Goal: Information Seeking & Learning: Compare options

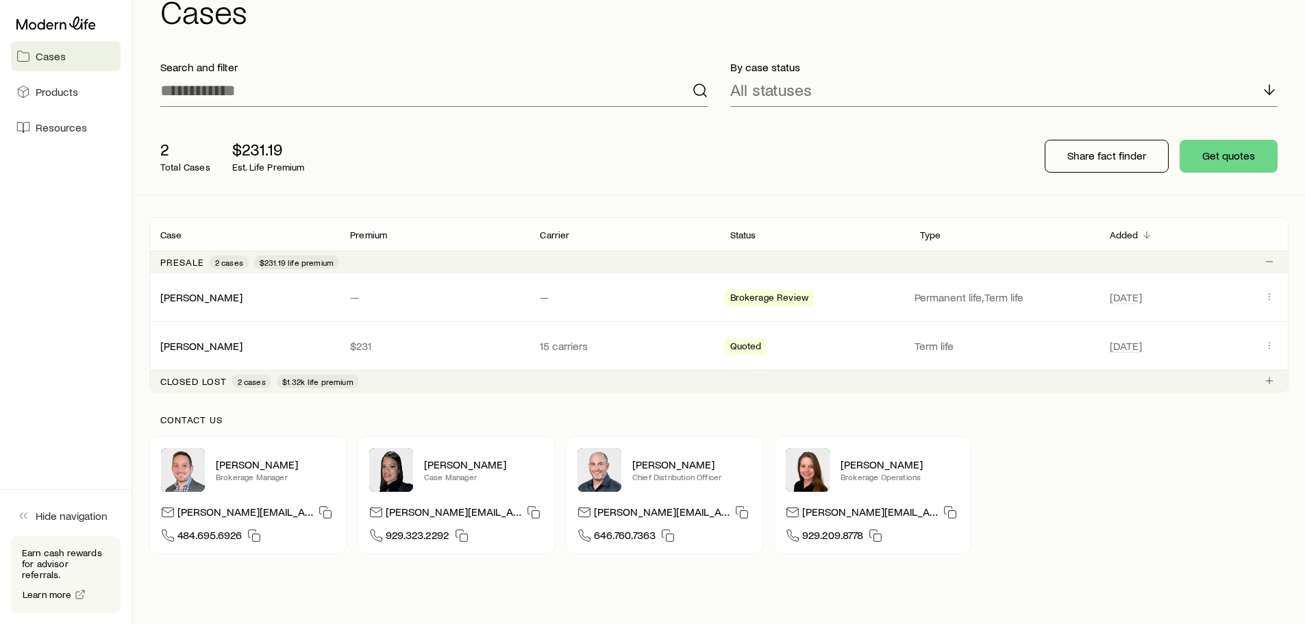
scroll to position [69, 0]
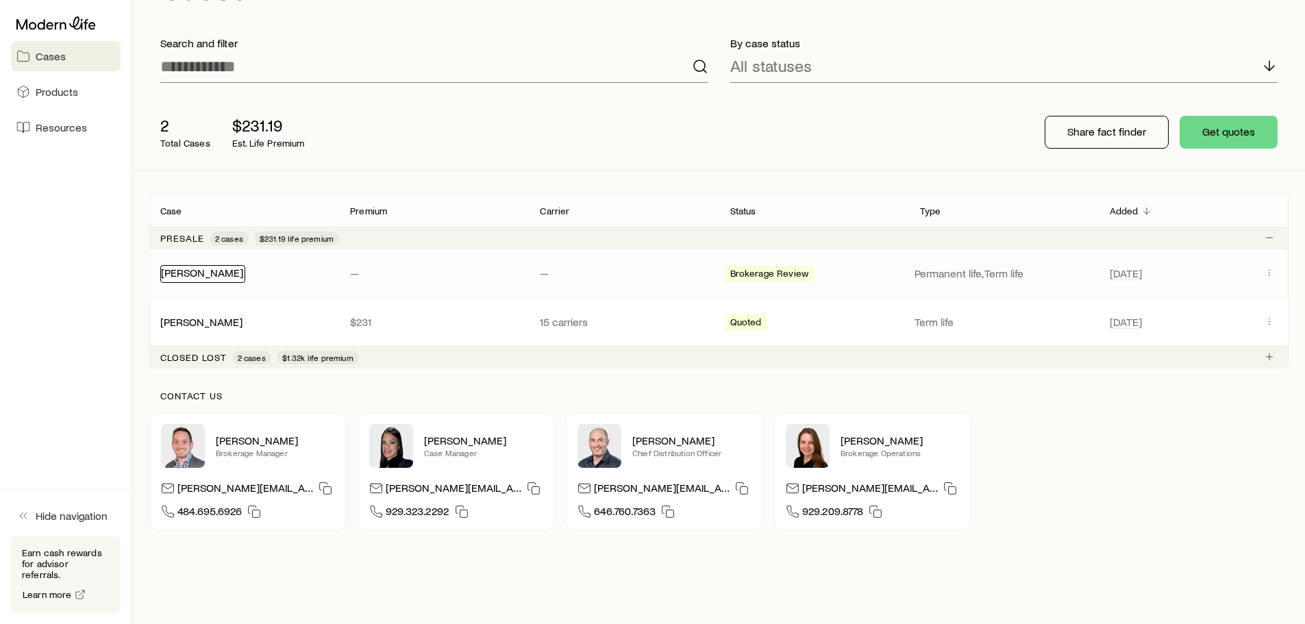
click at [237, 273] on link "[PERSON_NAME]" at bounding box center [202, 272] width 82 height 13
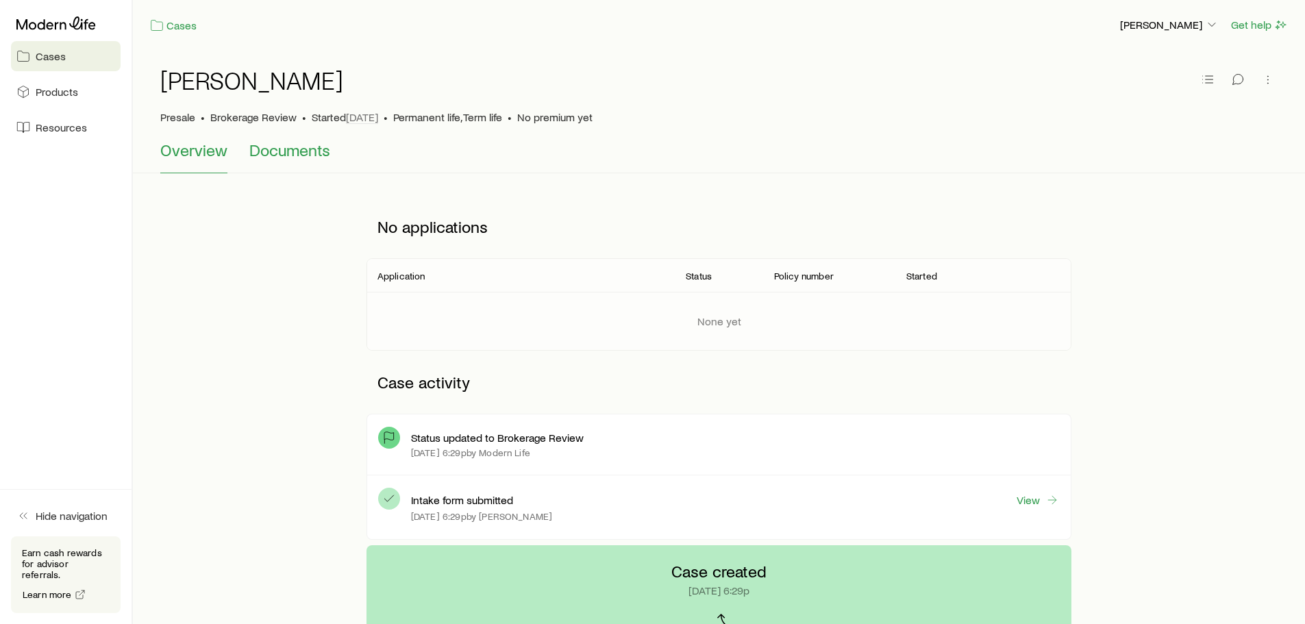
click at [296, 156] on span "Documents" at bounding box center [289, 149] width 81 height 19
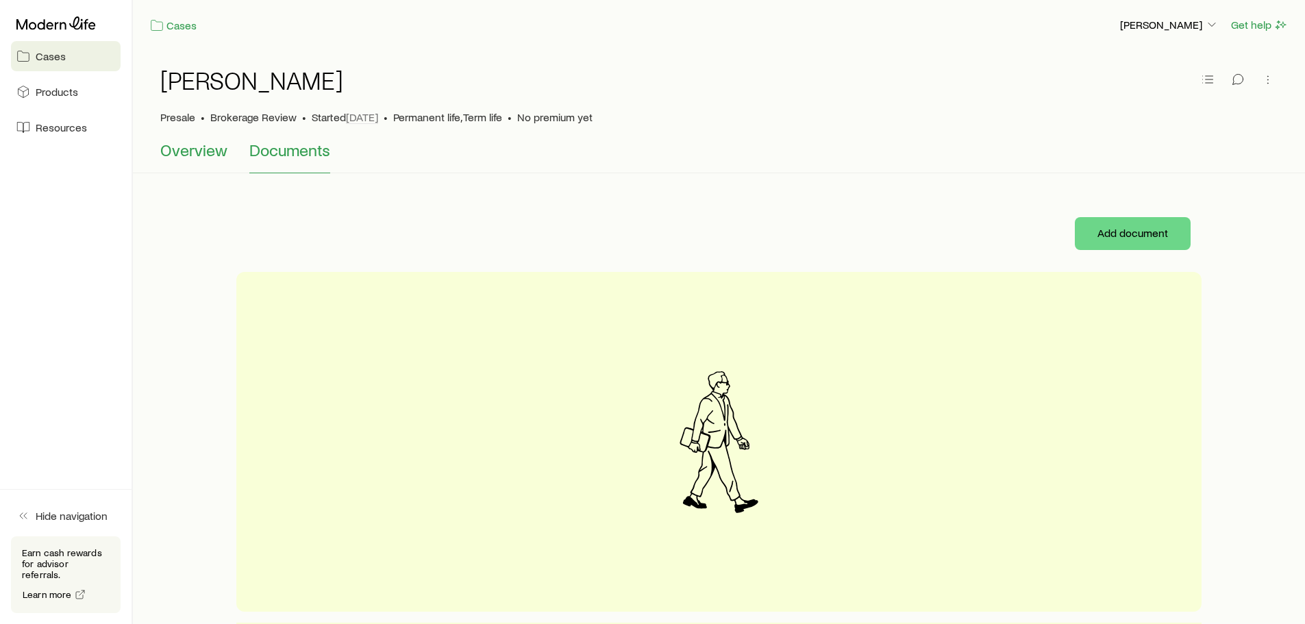
click at [199, 153] on span "Overview" at bounding box center [193, 149] width 67 height 19
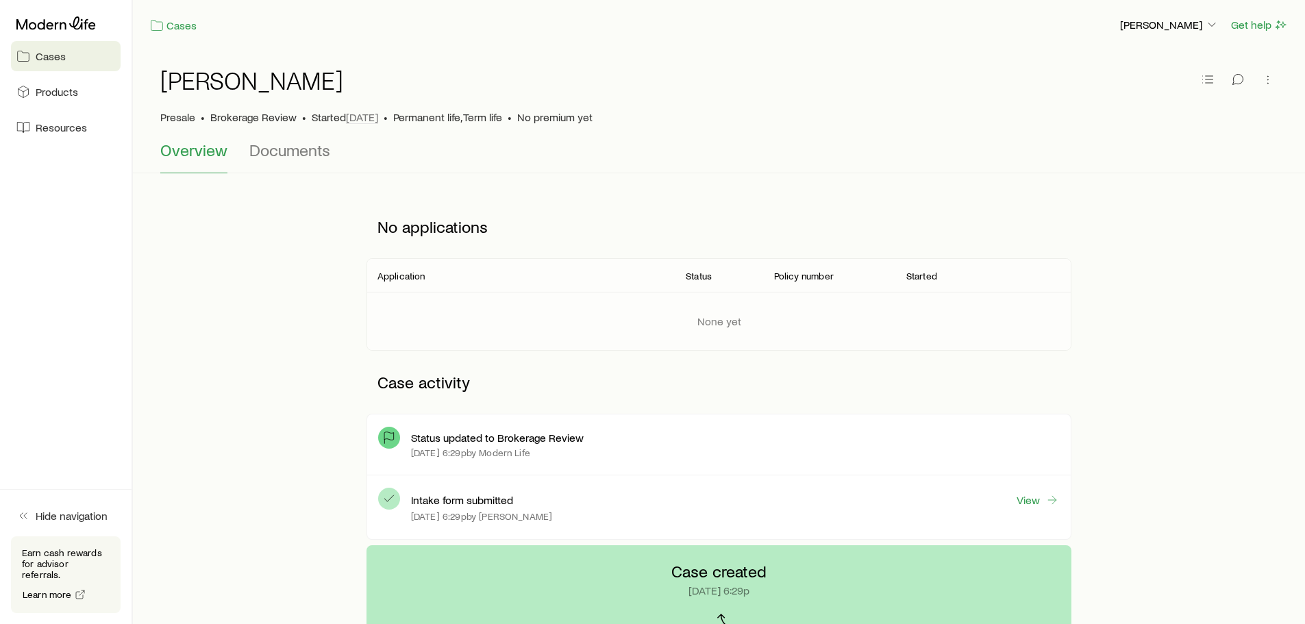
click at [61, 52] on span "Cases" at bounding box center [51, 56] width 30 height 14
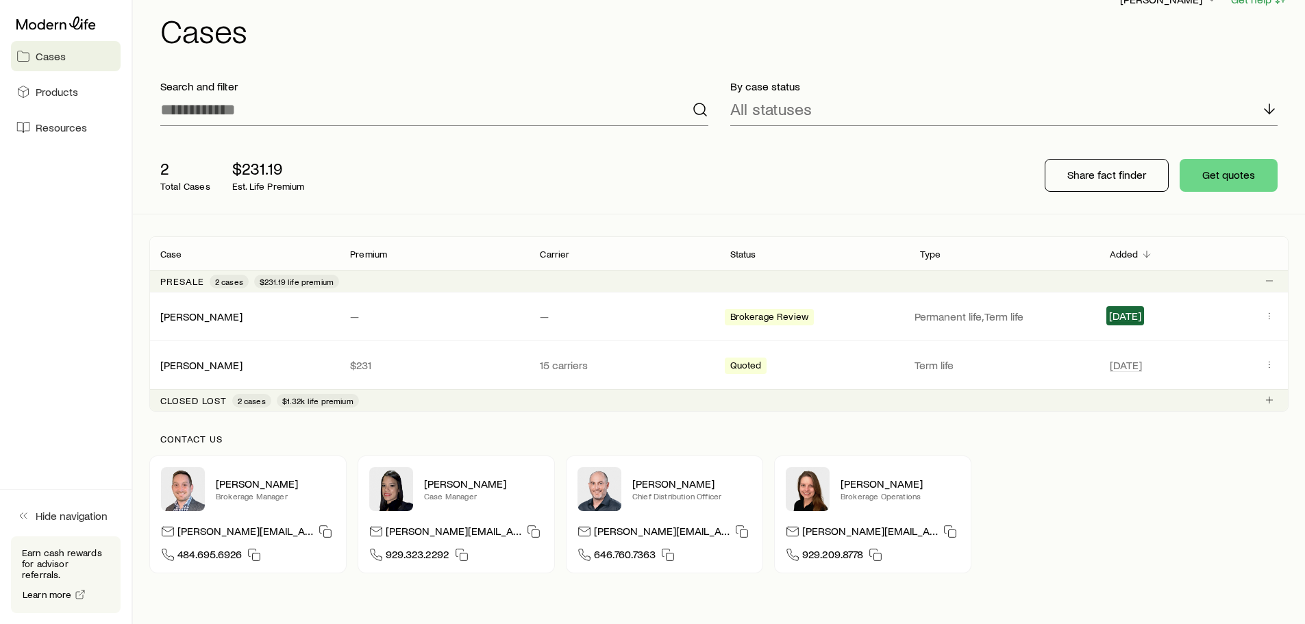
scroll to position [69, 0]
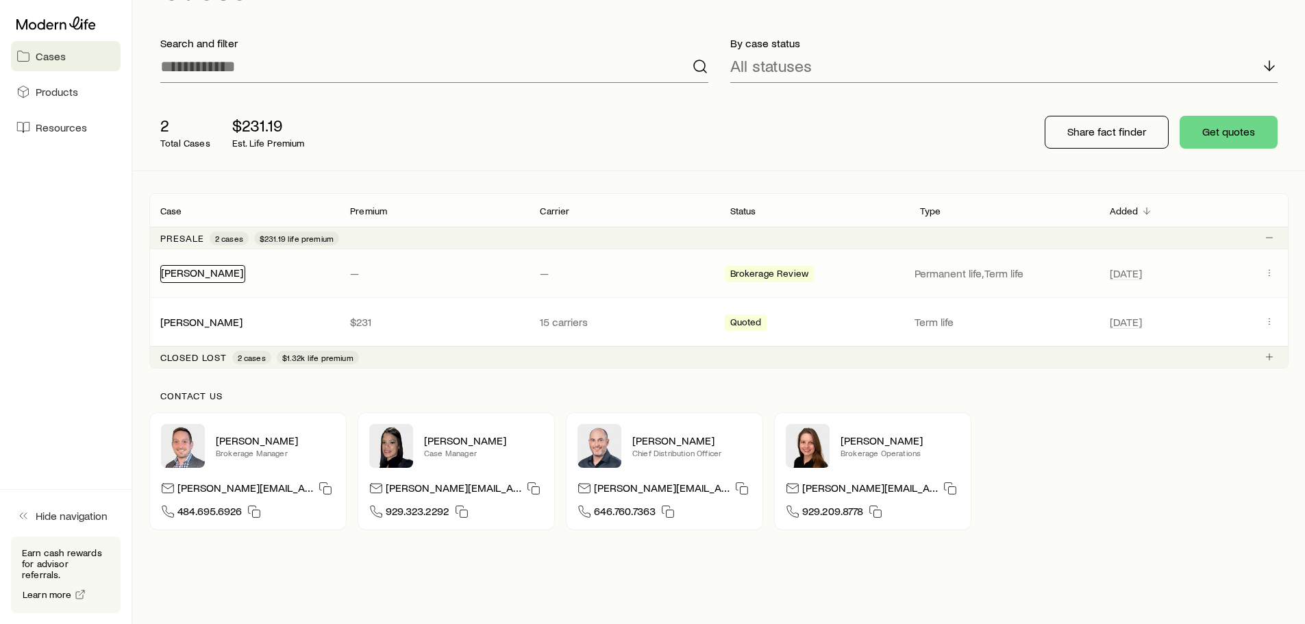
click at [218, 275] on link "[PERSON_NAME]" at bounding box center [202, 272] width 82 height 13
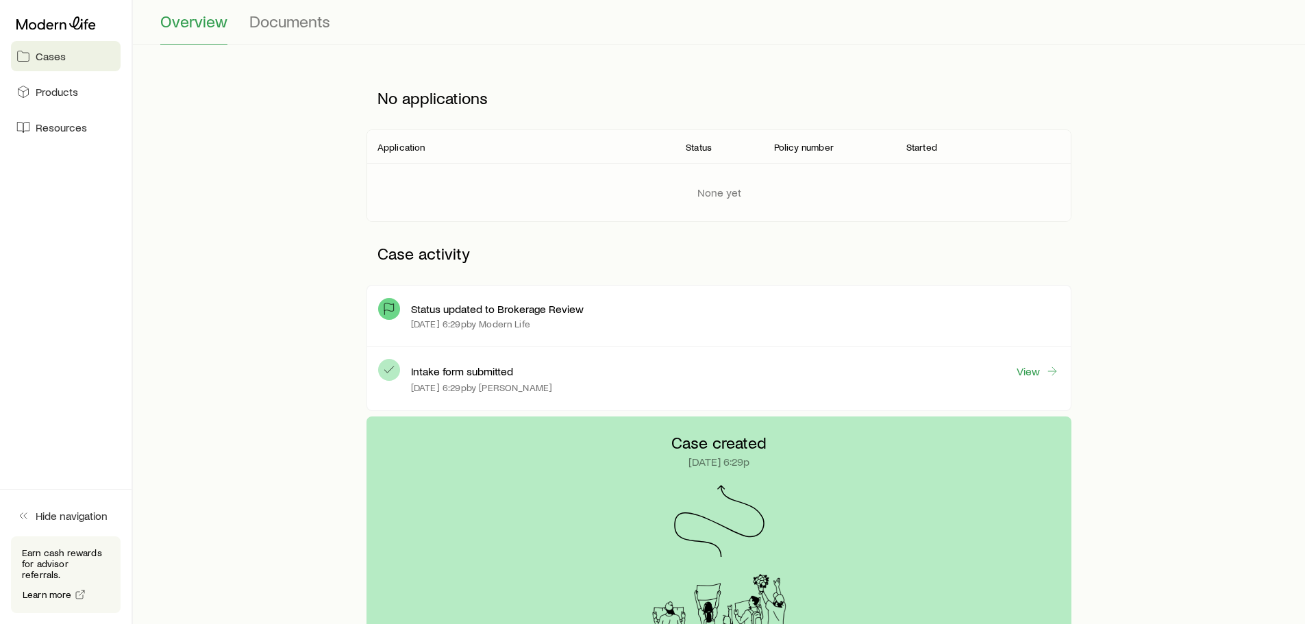
scroll to position [137, 0]
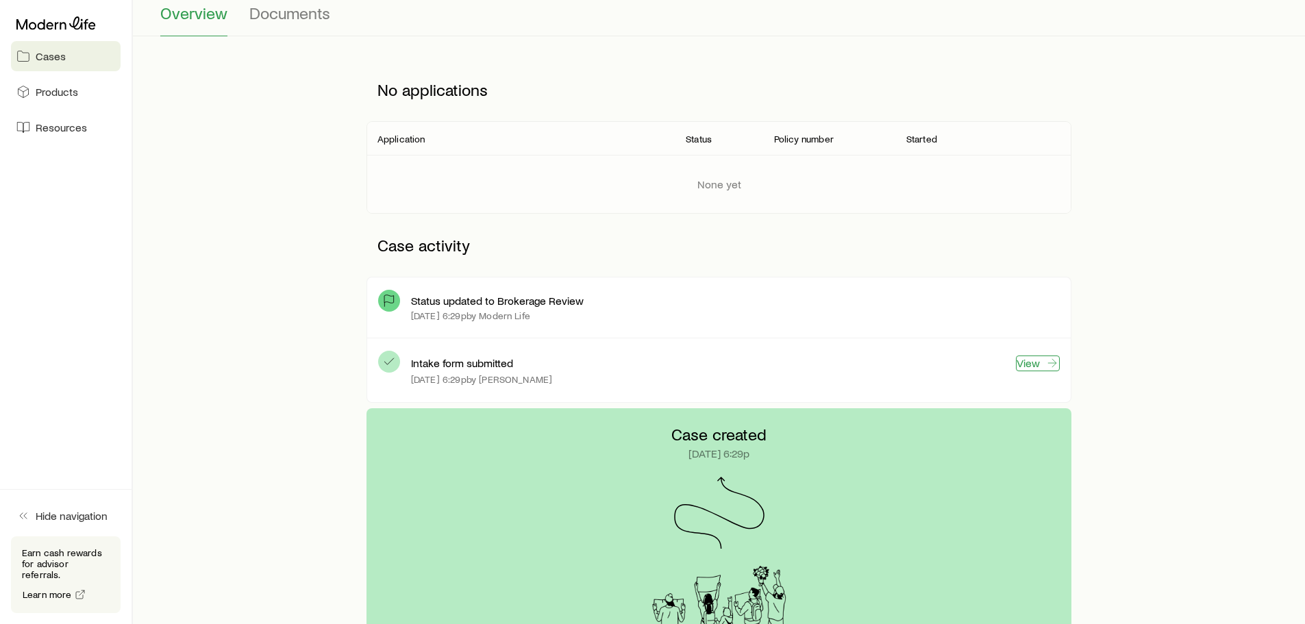
click at [1027, 364] on link "View" at bounding box center [1038, 364] width 44 height 16
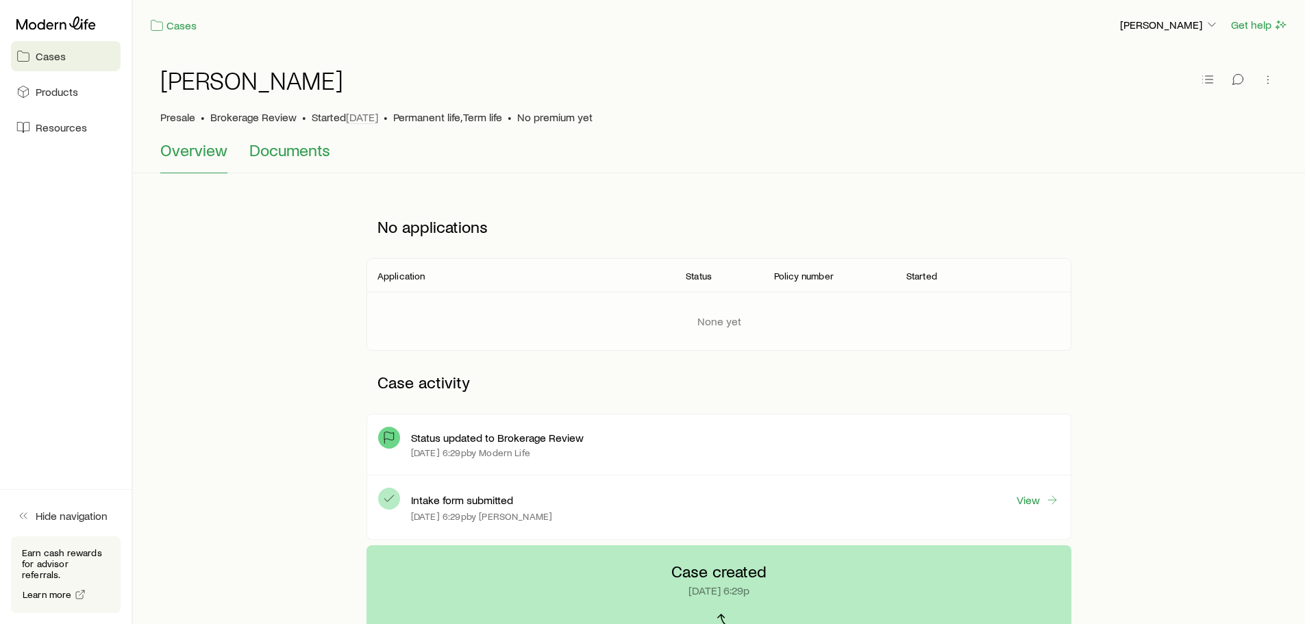
click at [303, 156] on span "Documents" at bounding box center [289, 149] width 81 height 19
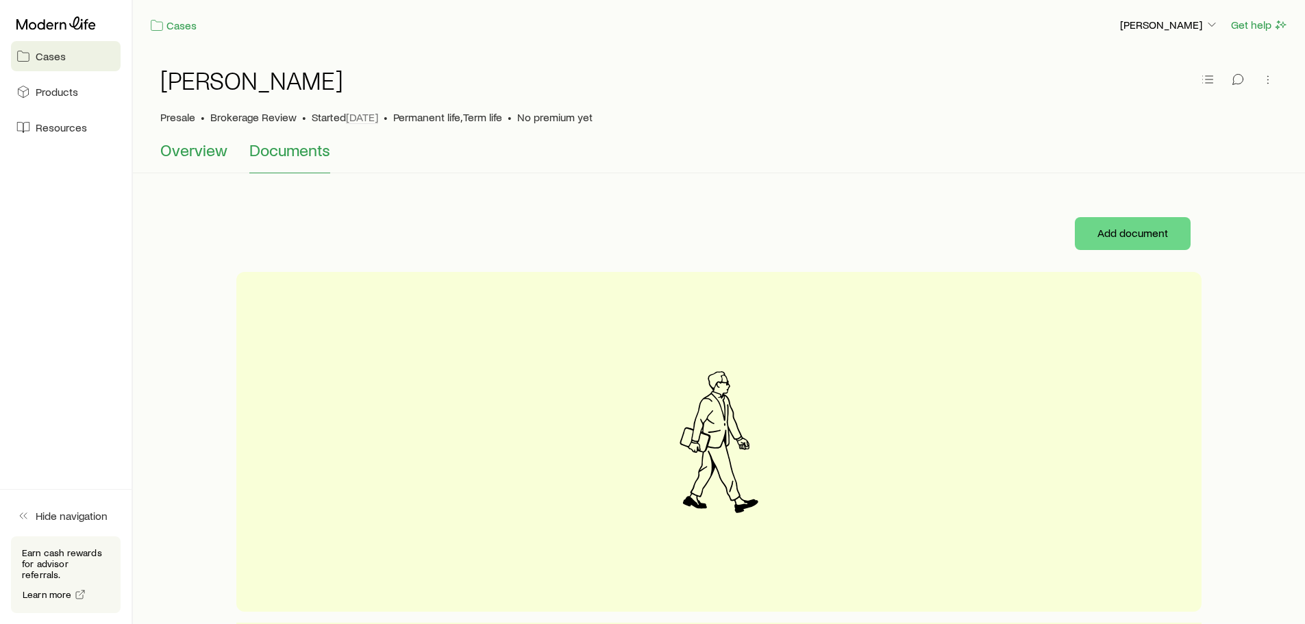
click at [180, 145] on span "Overview" at bounding box center [193, 149] width 67 height 19
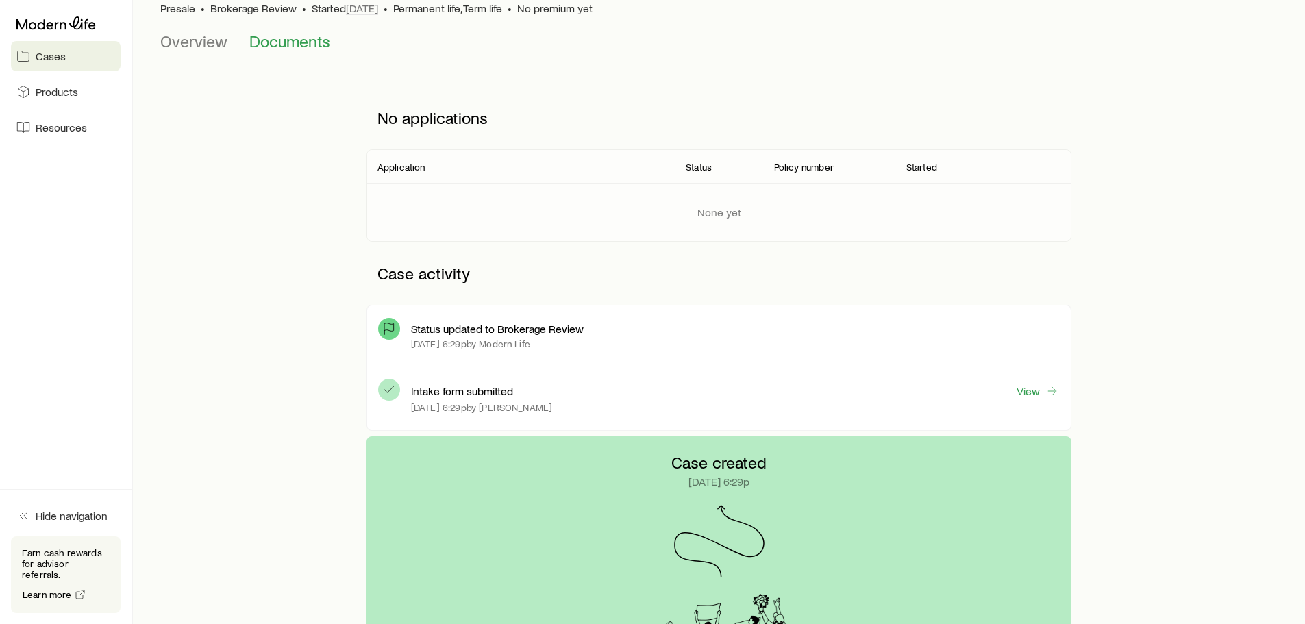
scroll to position [106, 0]
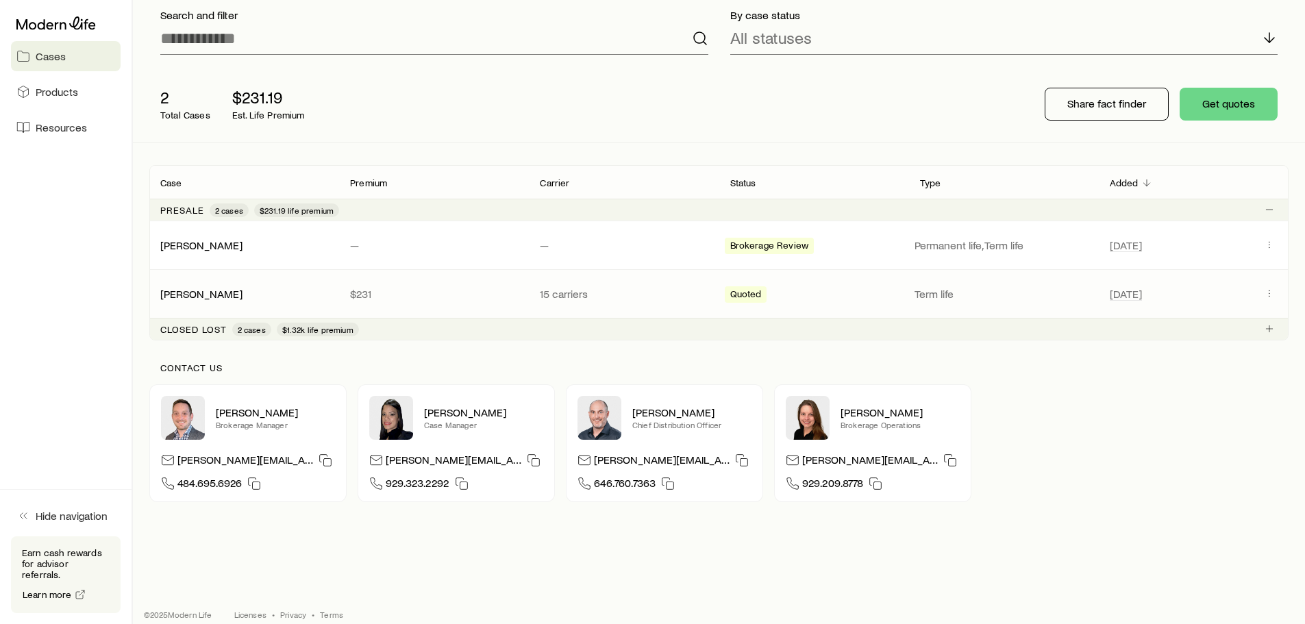
scroll to position [112, 0]
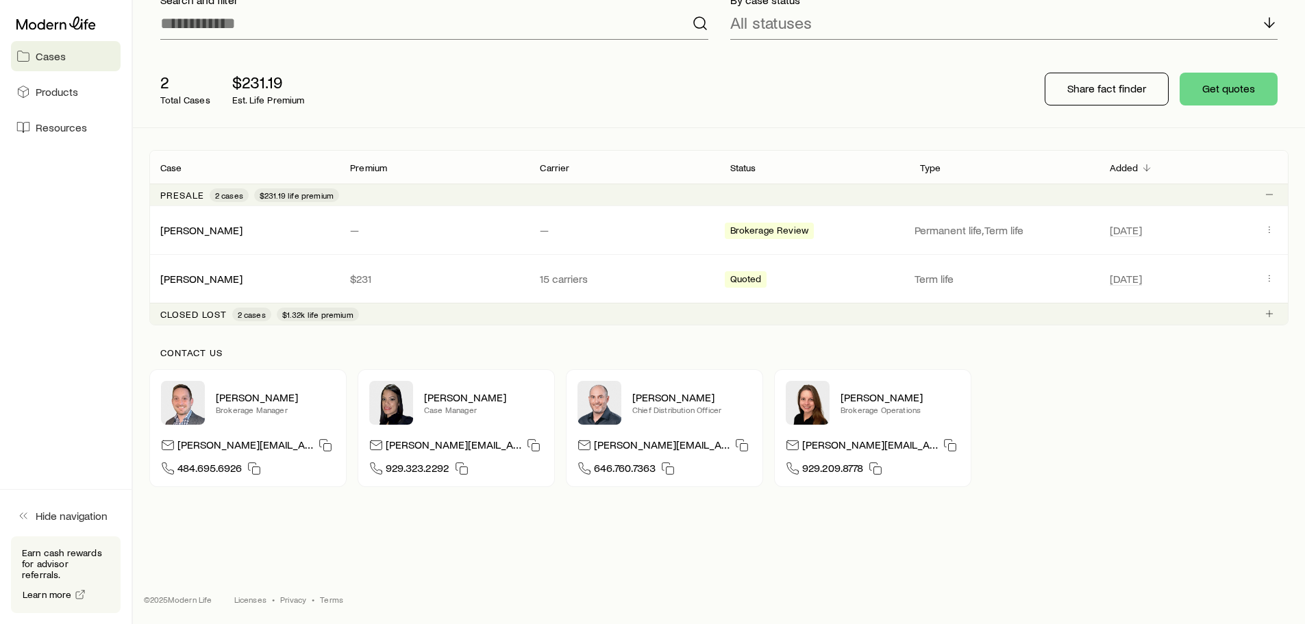
click at [545, 406] on div "Elana Hasten Case Manager elana@modernlife.com 929.323.2292" at bounding box center [456, 428] width 197 height 118
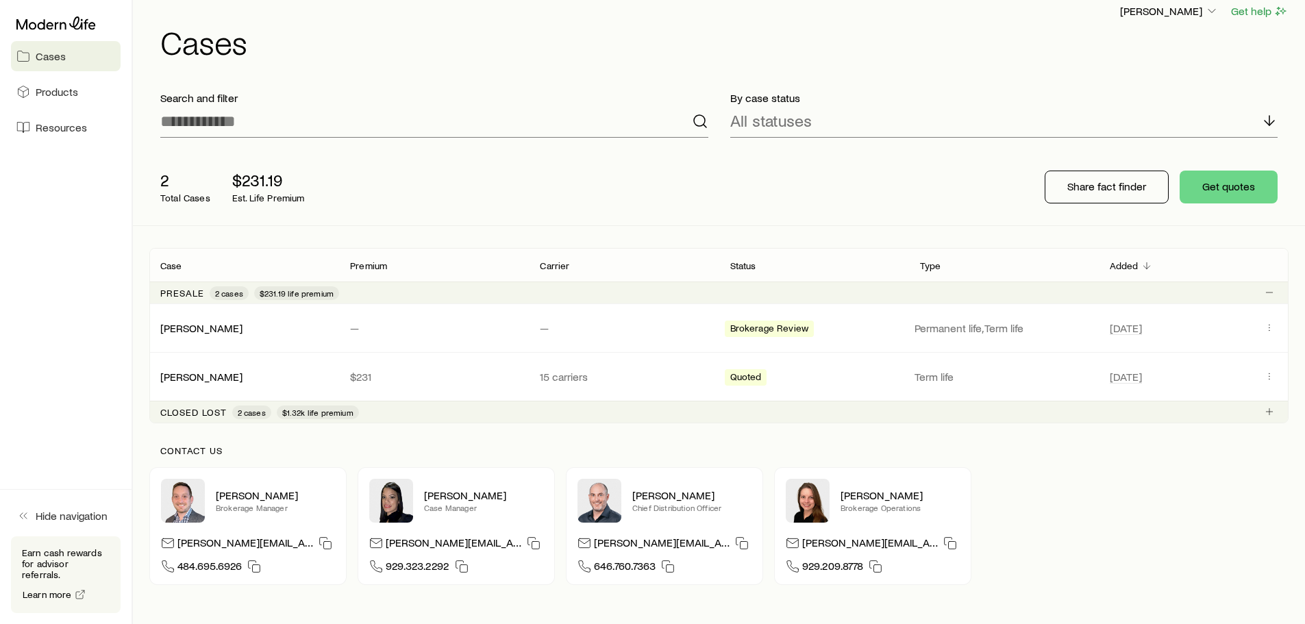
scroll to position [0, 0]
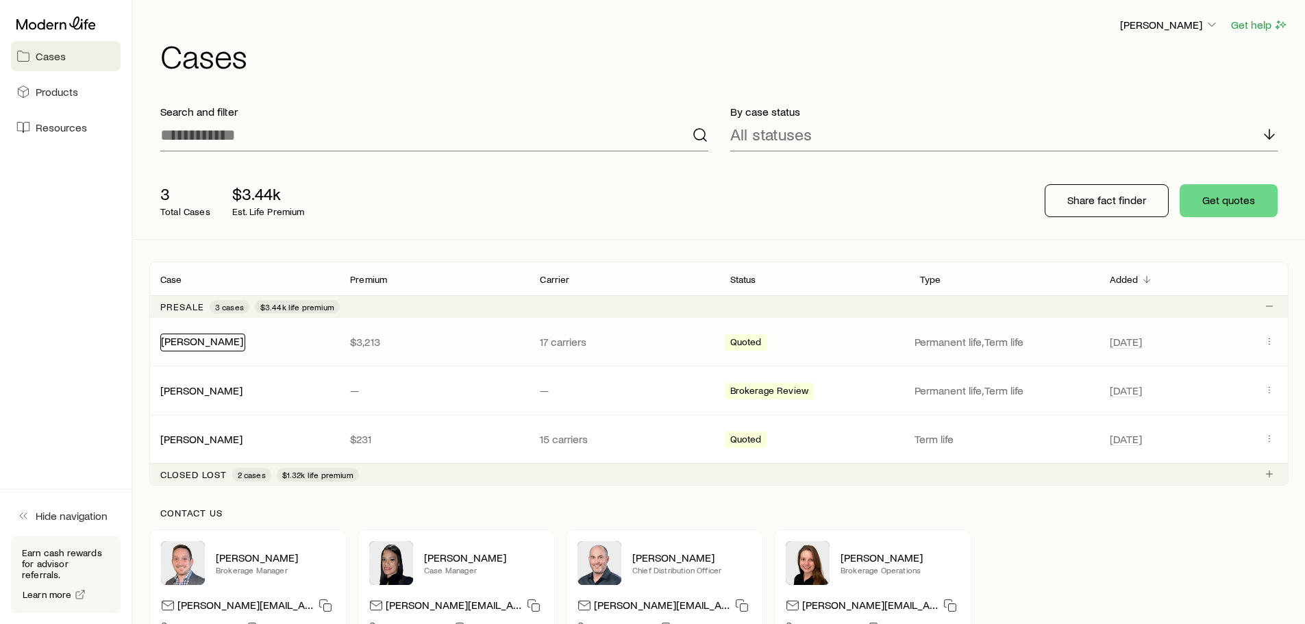
click at [193, 339] on link "[PERSON_NAME]" at bounding box center [202, 340] width 82 height 13
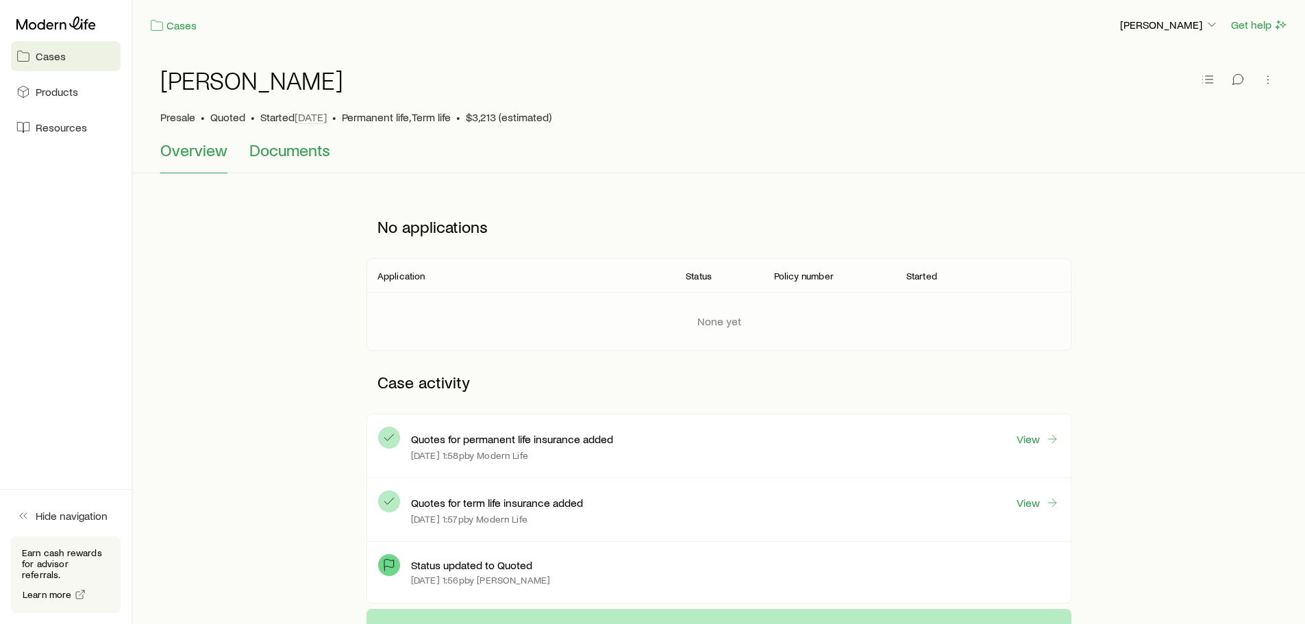
click at [293, 155] on span "Documents" at bounding box center [289, 149] width 81 height 19
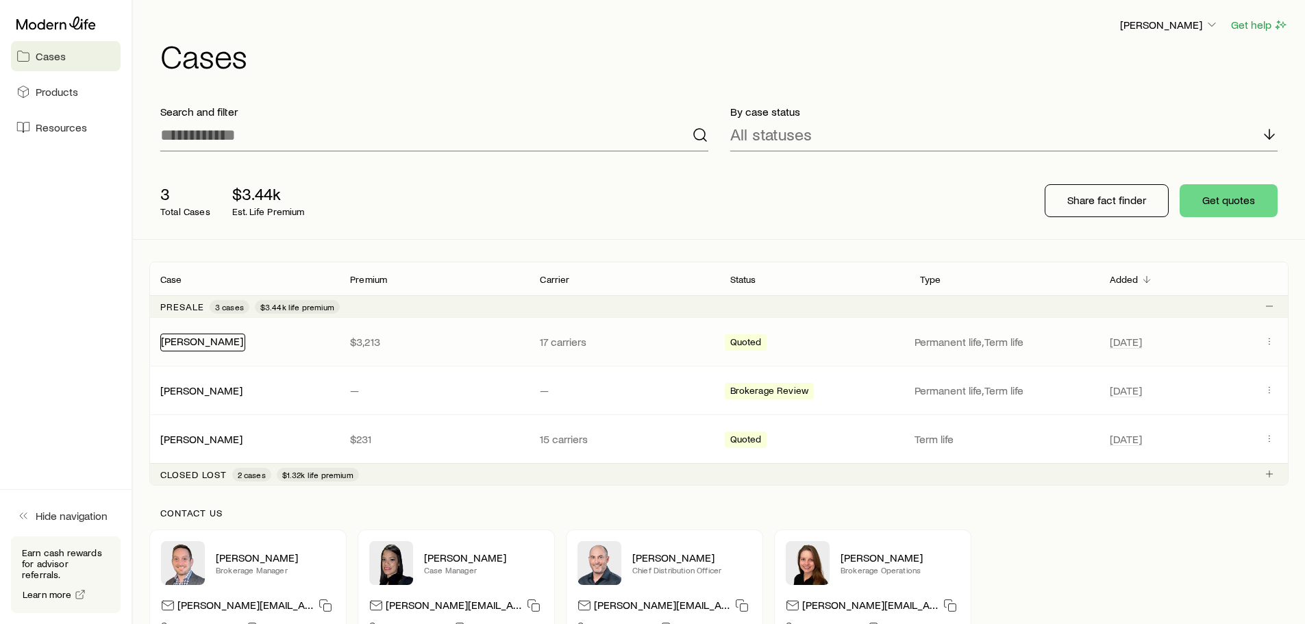
click at [221, 340] on link "[PERSON_NAME]" at bounding box center [202, 340] width 82 height 13
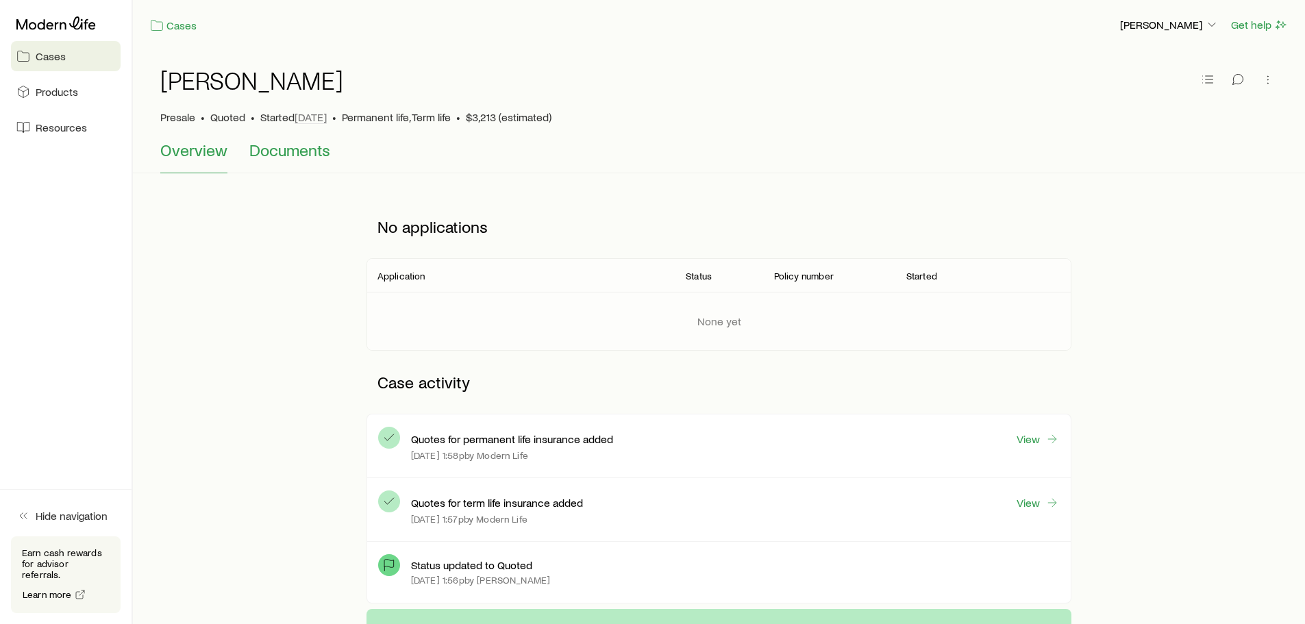
click at [304, 158] on span "Documents" at bounding box center [289, 149] width 81 height 19
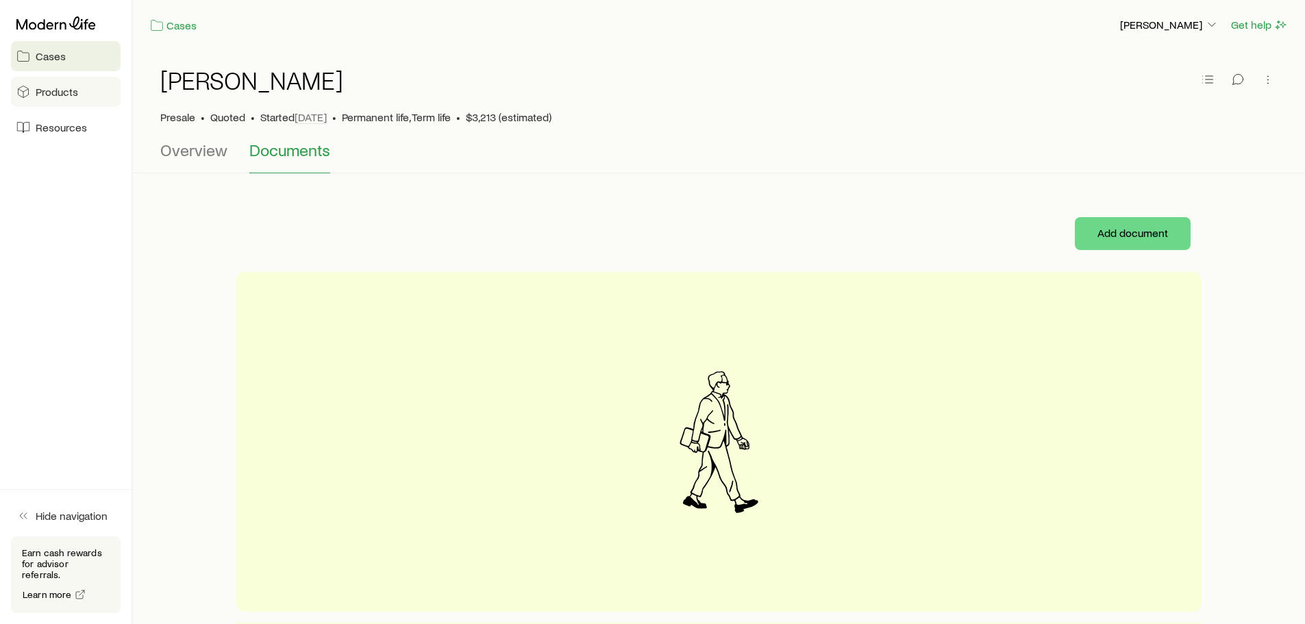
click at [66, 99] on link "Products" at bounding box center [66, 92] width 110 height 30
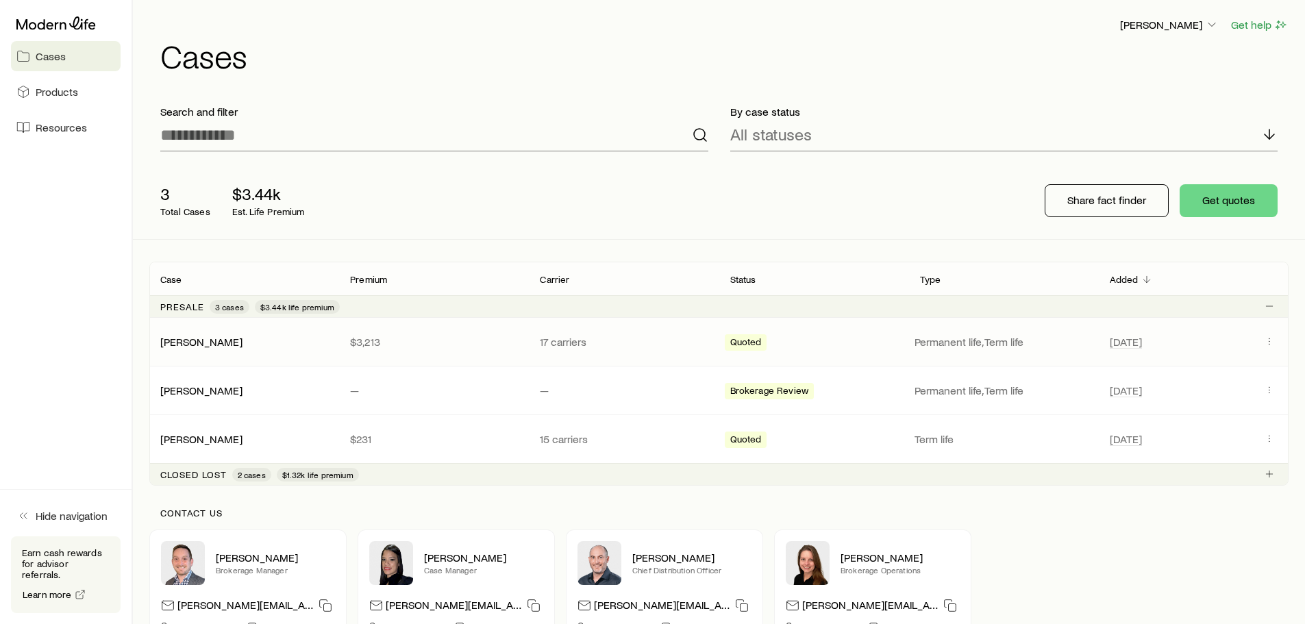
click at [373, 346] on p "$3,213" at bounding box center [434, 342] width 168 height 14
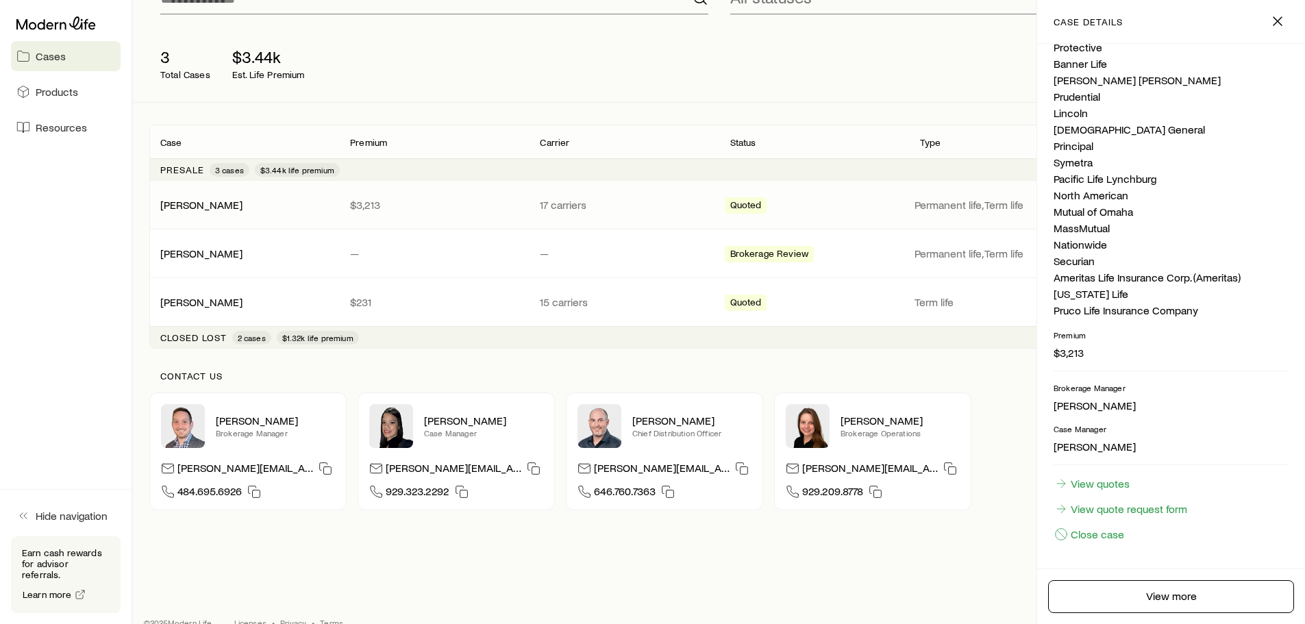
scroll to position [160, 0]
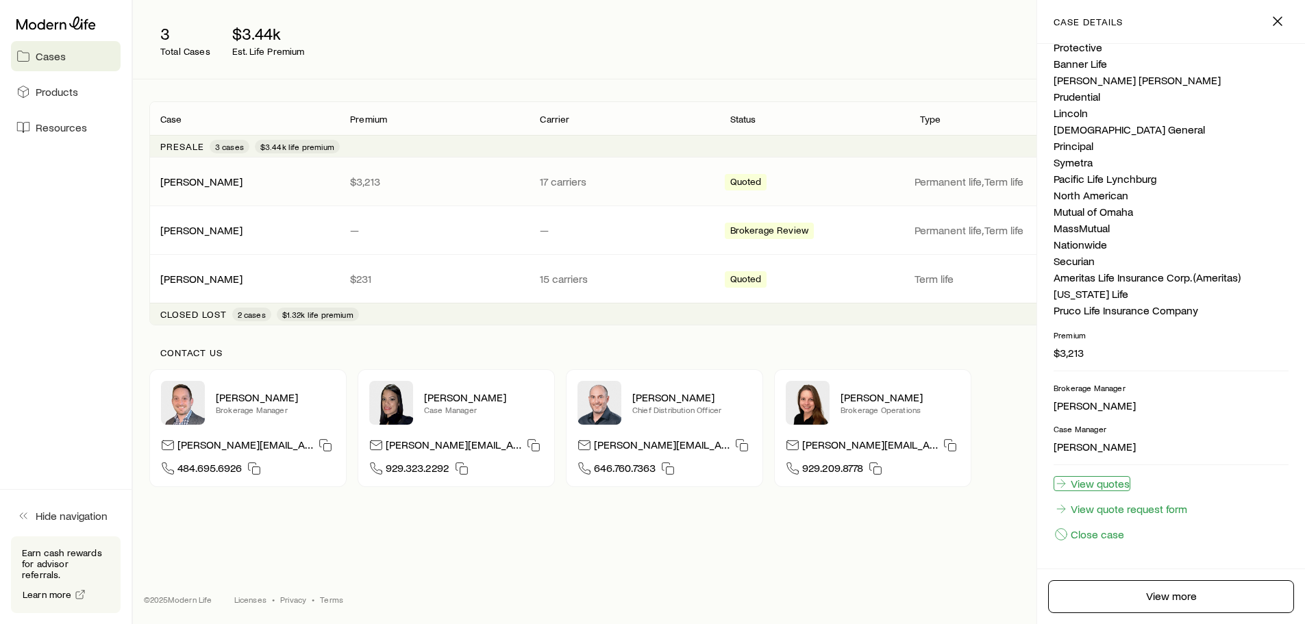
click at [1109, 487] on link "View quotes" at bounding box center [1092, 483] width 77 height 15
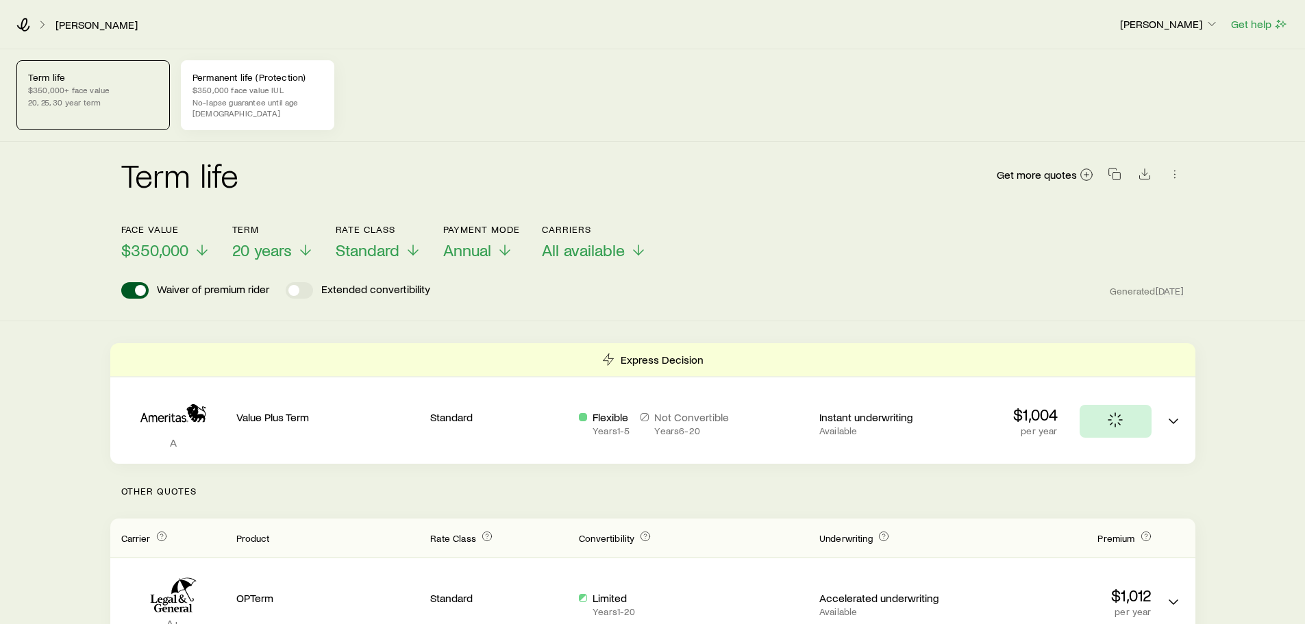
click at [273, 90] on p "$350,000 face value IUL" at bounding box center [258, 89] width 130 height 11
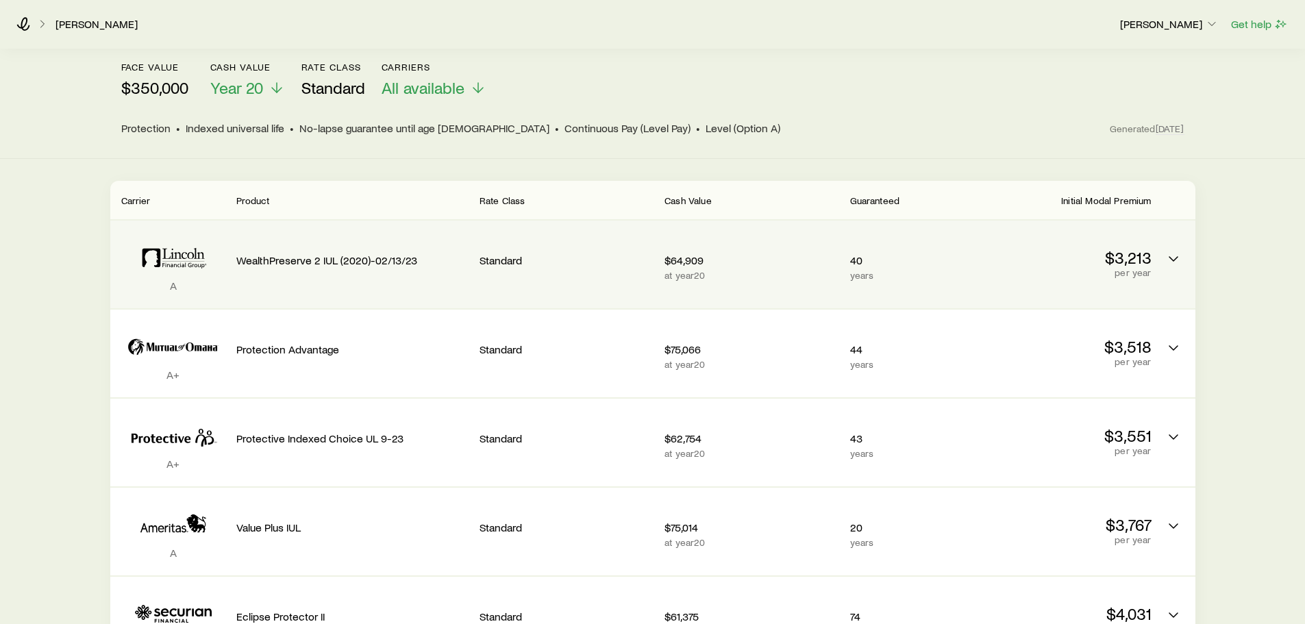
scroll to position [206, 0]
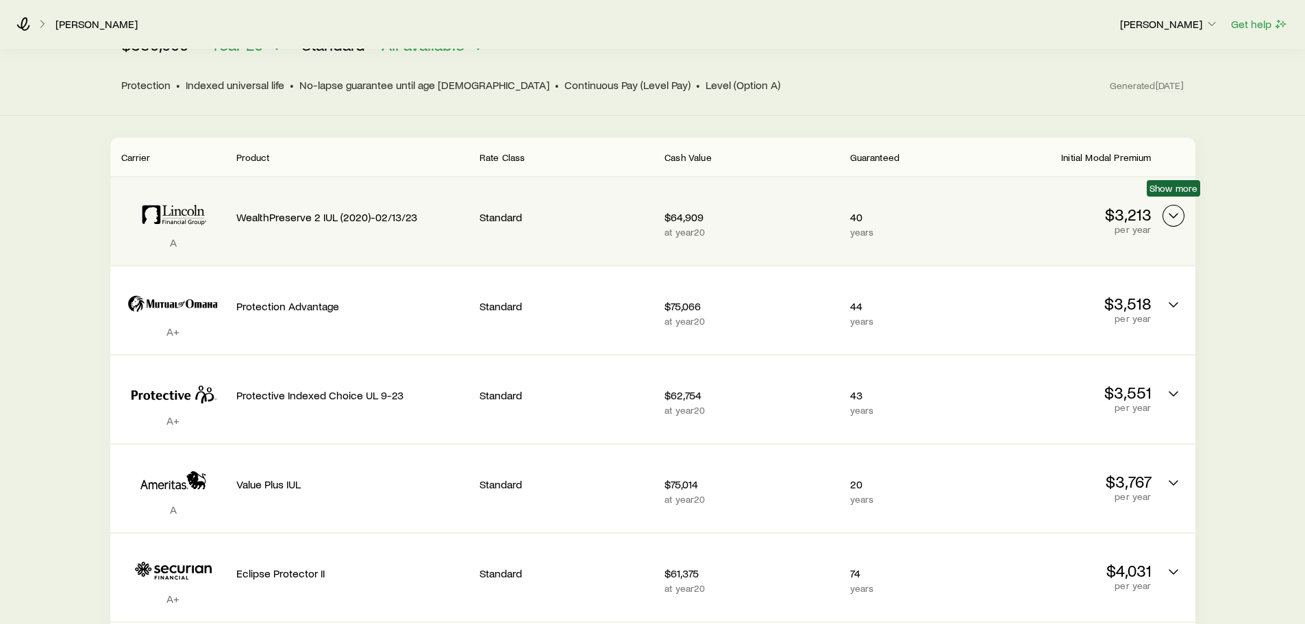
click at [1175, 214] on polyline "Permanent quotes" at bounding box center [1174, 216] width 8 height 4
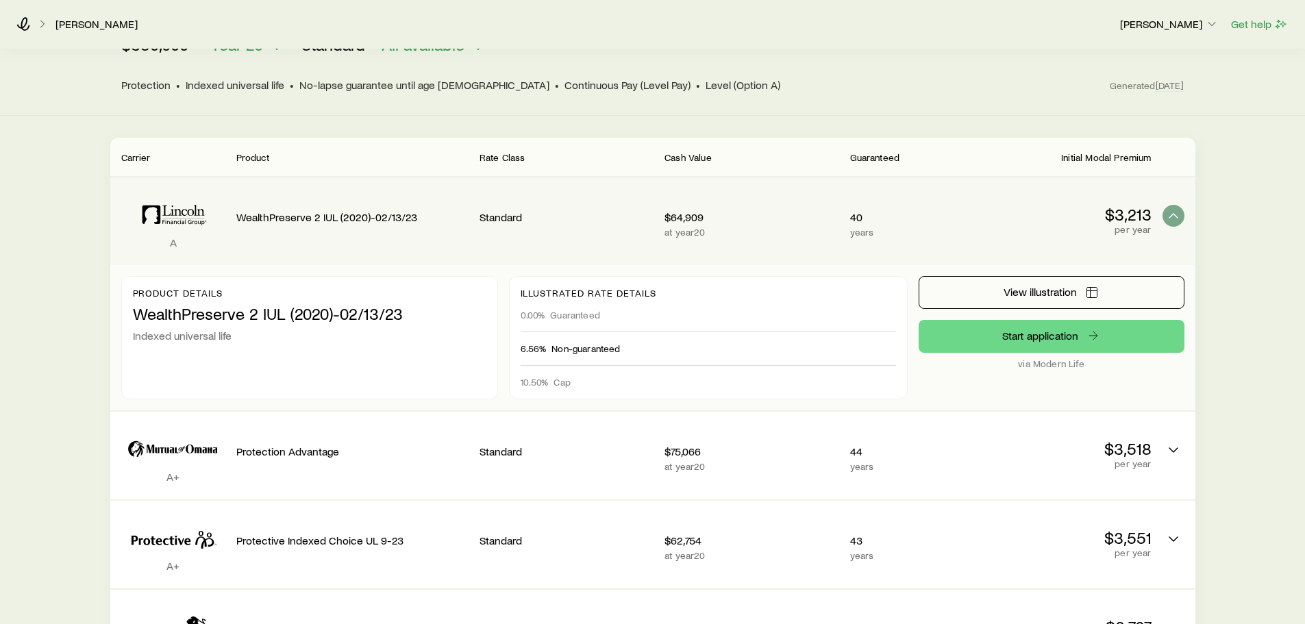
click at [1172, 210] on icon "Permanent quotes" at bounding box center [1174, 216] width 16 height 16
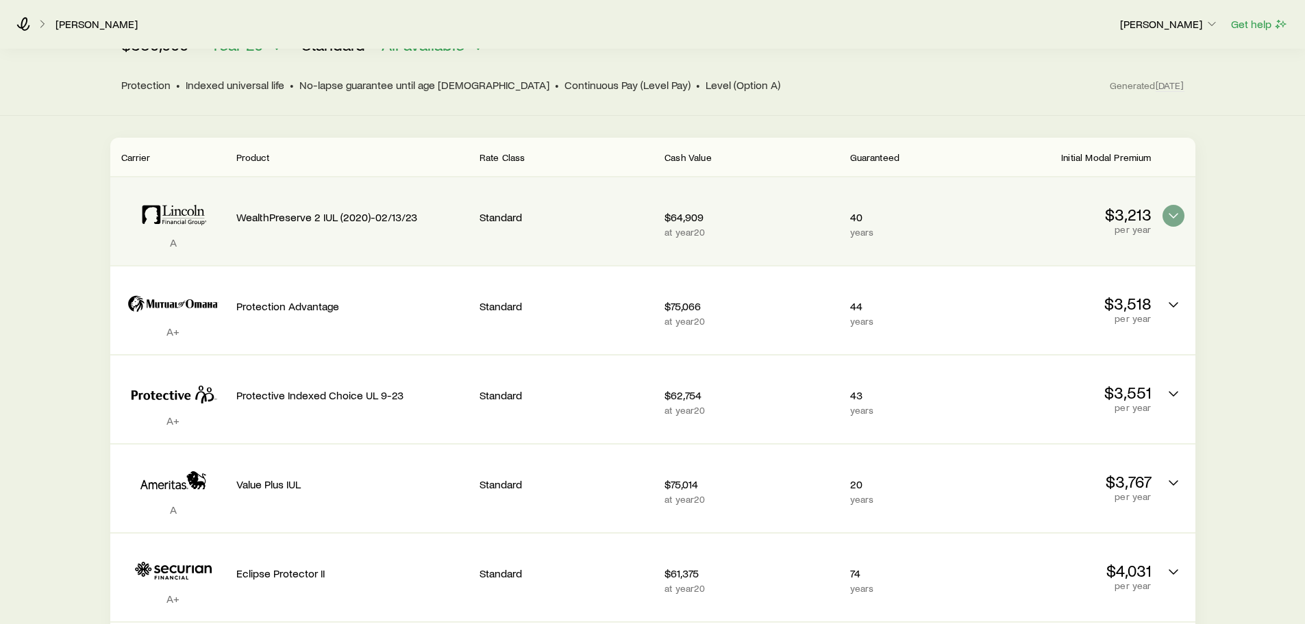
click at [1112, 151] on span "Initial Modal Premium" at bounding box center [1107, 157] width 90 height 12
click at [1119, 151] on span "Initial Modal Premium" at bounding box center [1107, 157] width 90 height 12
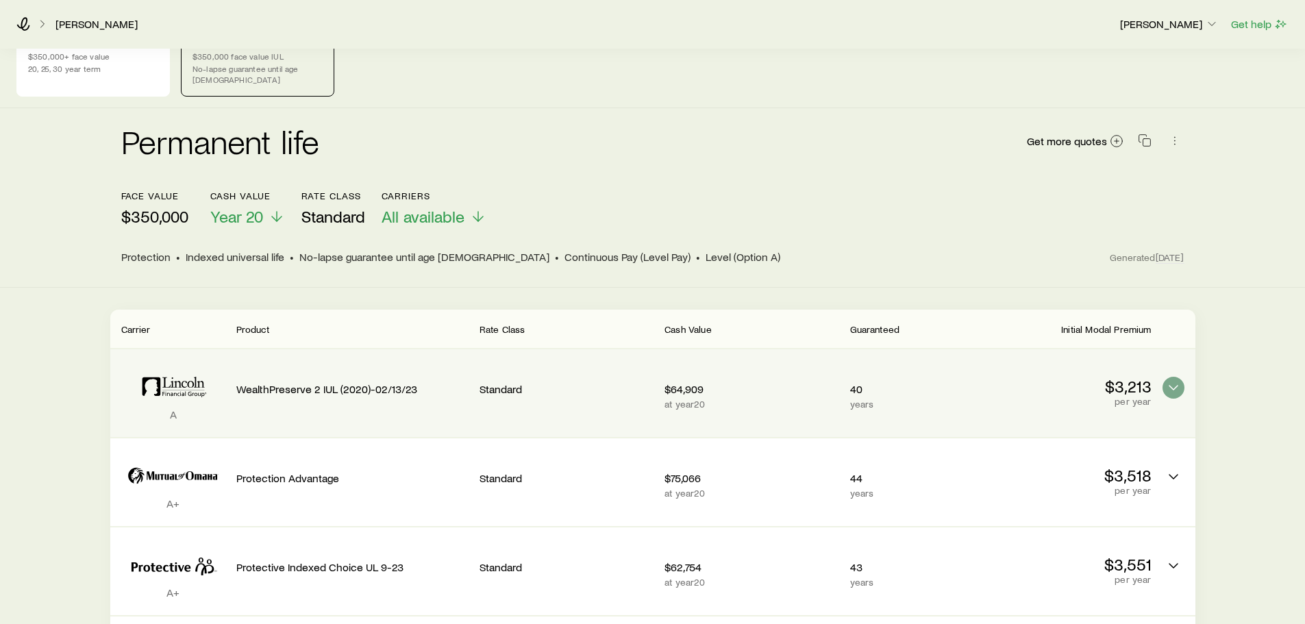
scroll to position [0, 0]
